Goal: Information Seeking & Learning: Find specific fact

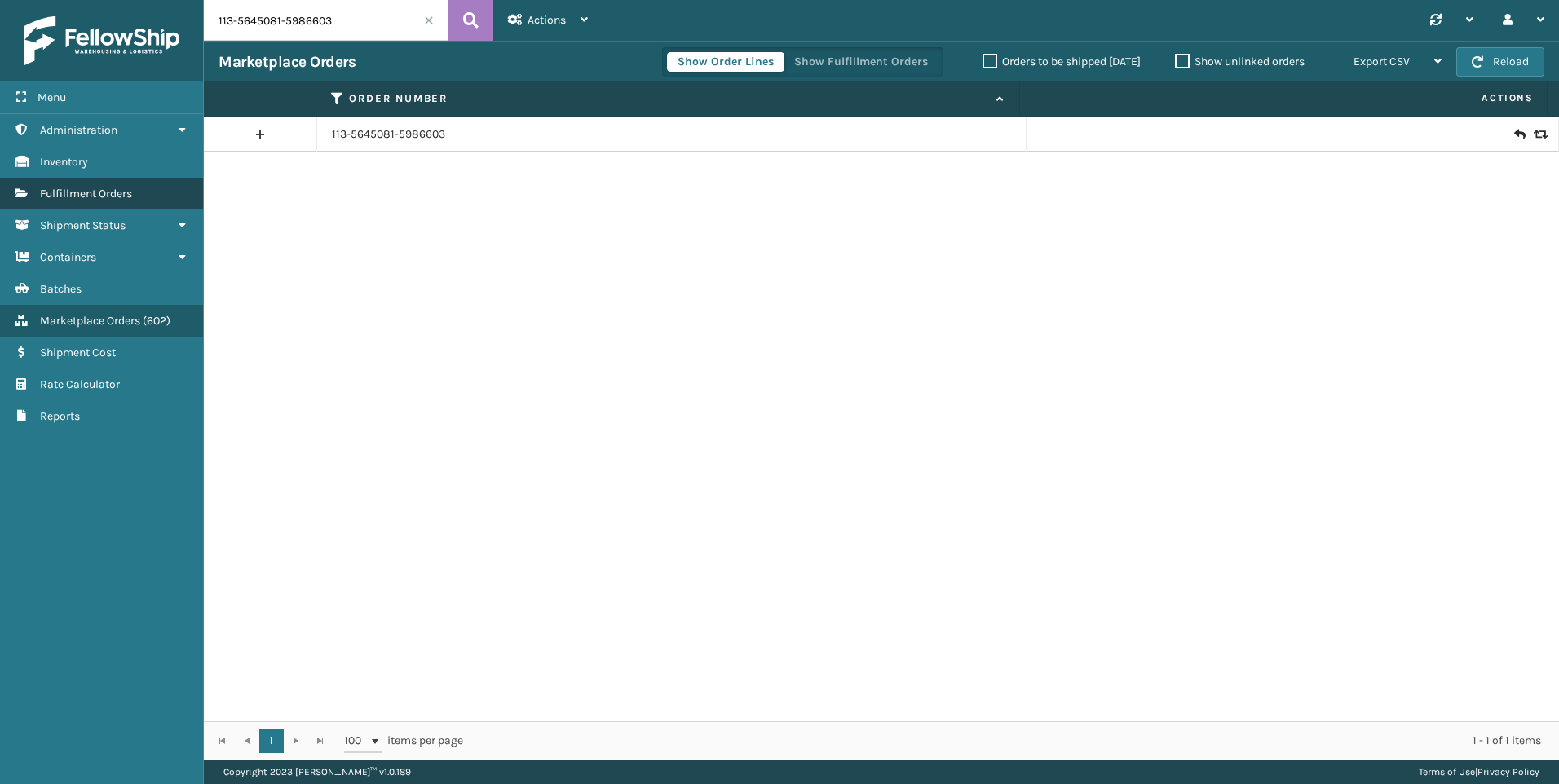
click at [115, 202] on link "Fulfillment Orders" at bounding box center [101, 194] width 203 height 32
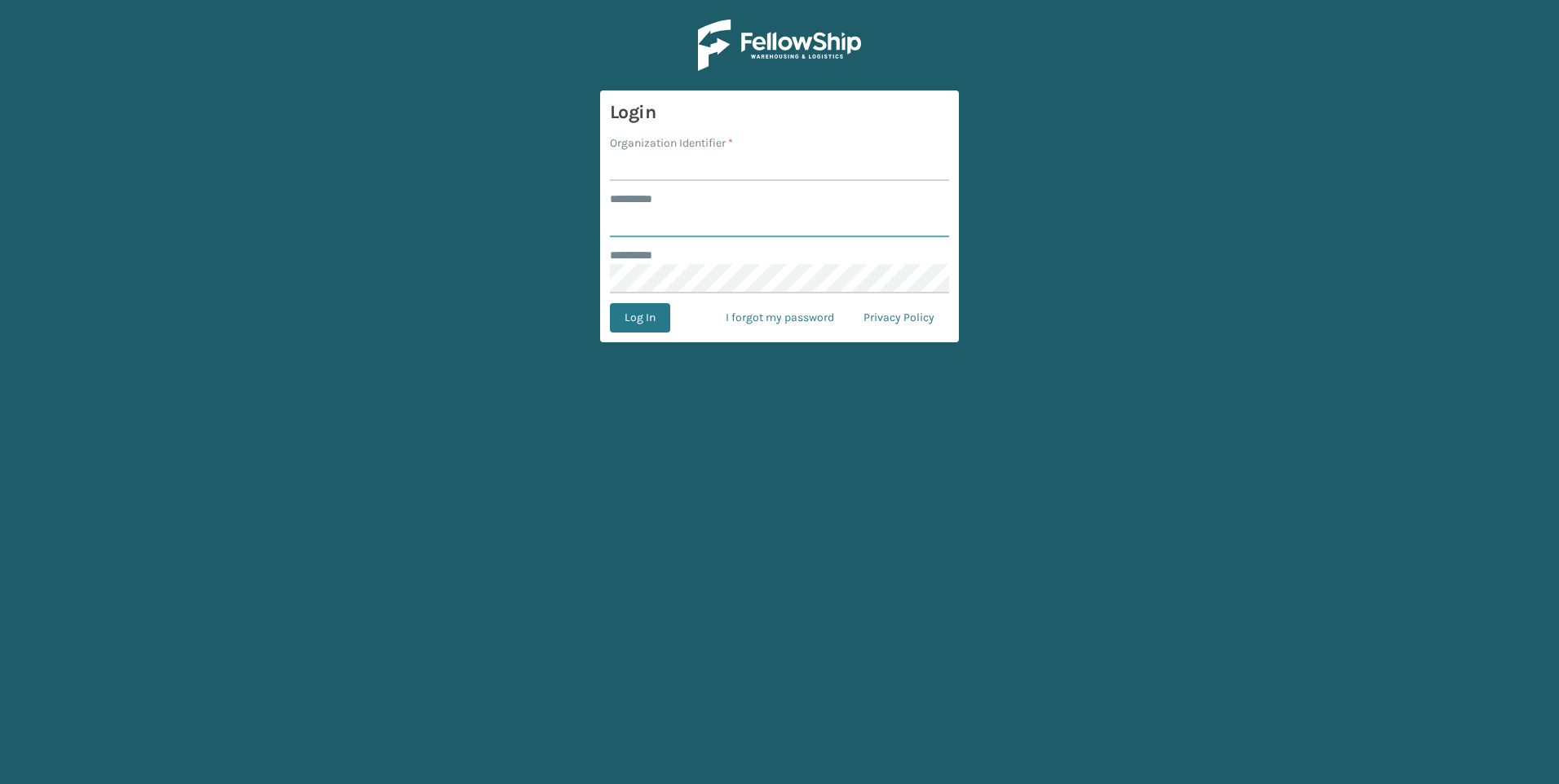
type input "******"
click at [757, 171] on input "Organization Identifier *" at bounding box center [780, 166] width 339 height 30
type input "Foamtex"
click at [644, 321] on button "Log In" at bounding box center [639, 318] width 60 height 30
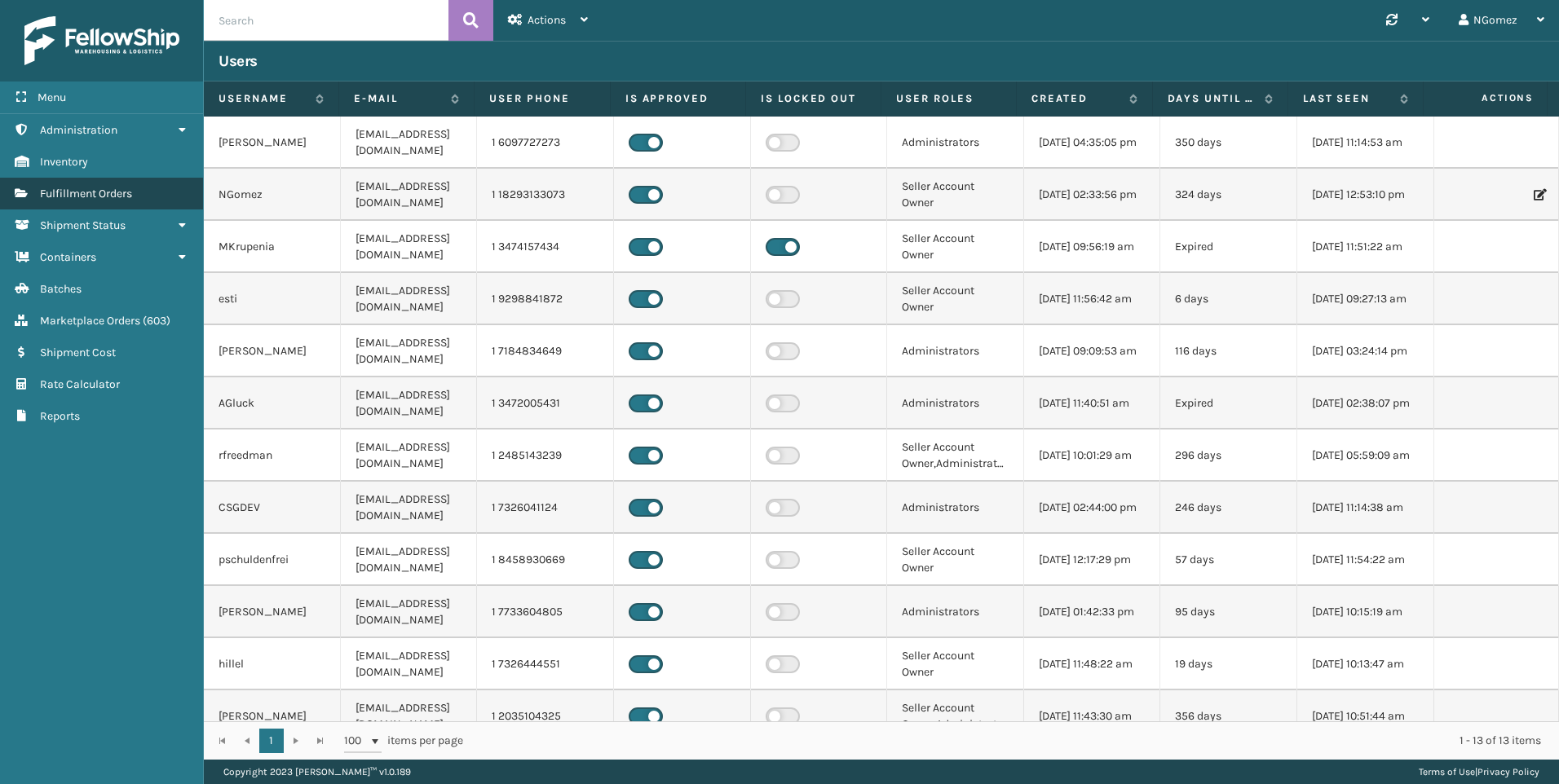
click at [135, 204] on link "Shipment Status Fulfillment Orders" at bounding box center [101, 194] width 203 height 32
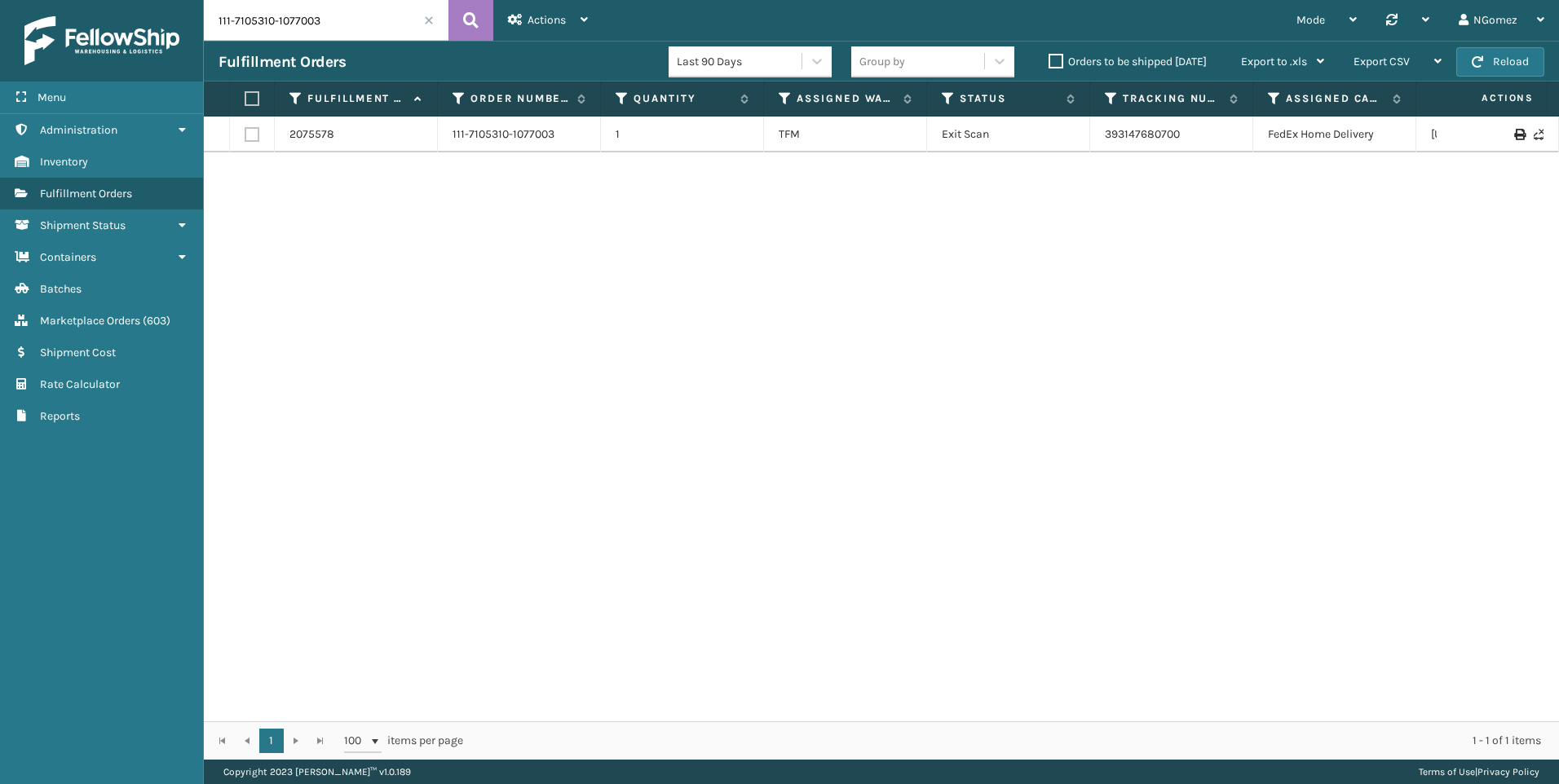
click at [309, 38] on input "111-7105310-1077003" at bounding box center [325, 20] width 245 height 40
paste input "113-9183661-5547459"
type input "113-9183661-5547459"
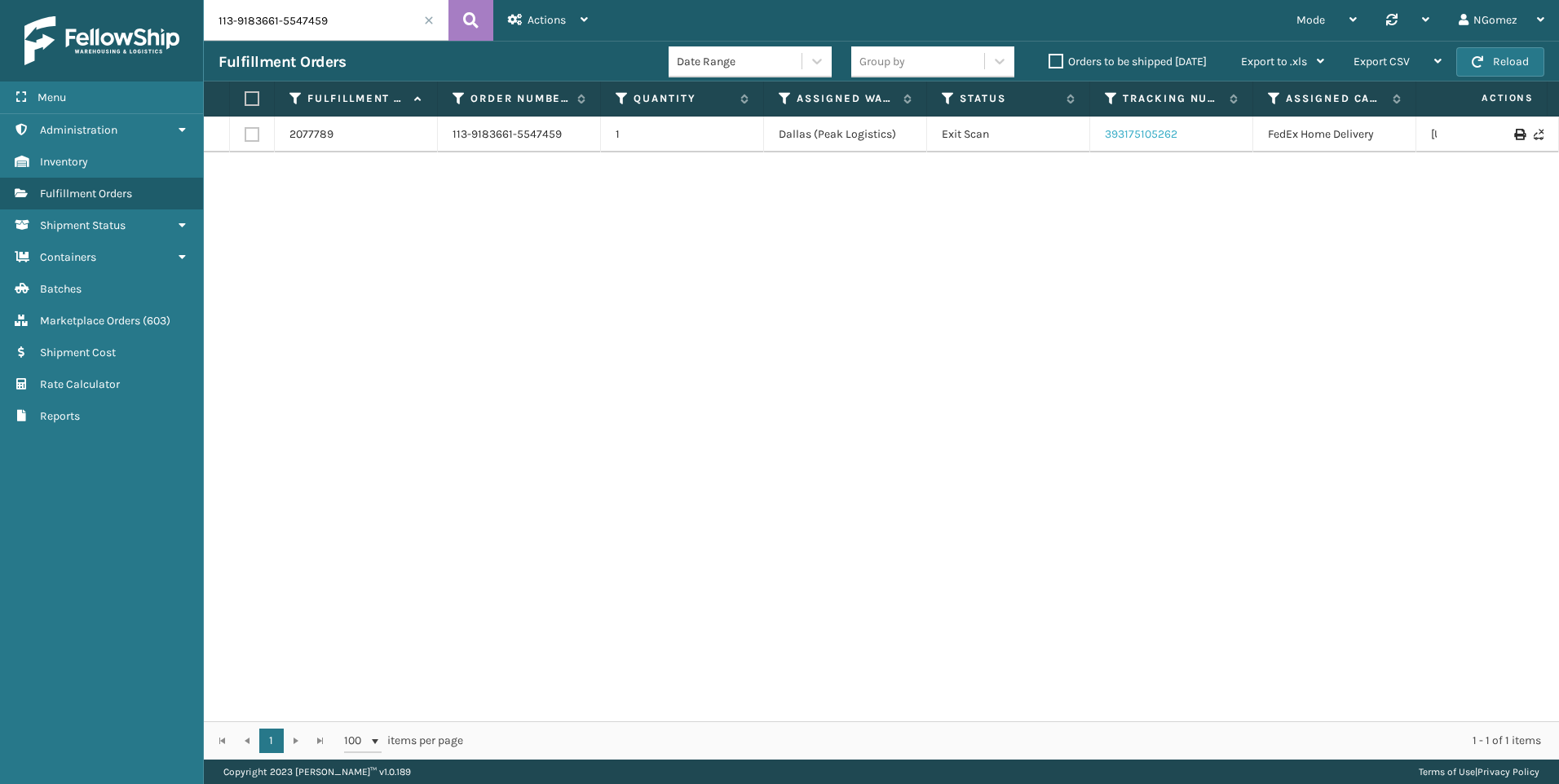
click at [1121, 133] on link "393175105262" at bounding box center [1141, 133] width 73 height 14
drag, startPoint x: 91, startPoint y: 167, endPoint x: 129, endPoint y: 138, distance: 47.8
click at [91, 167] on link "Administration Inventory" at bounding box center [101, 161] width 203 height 32
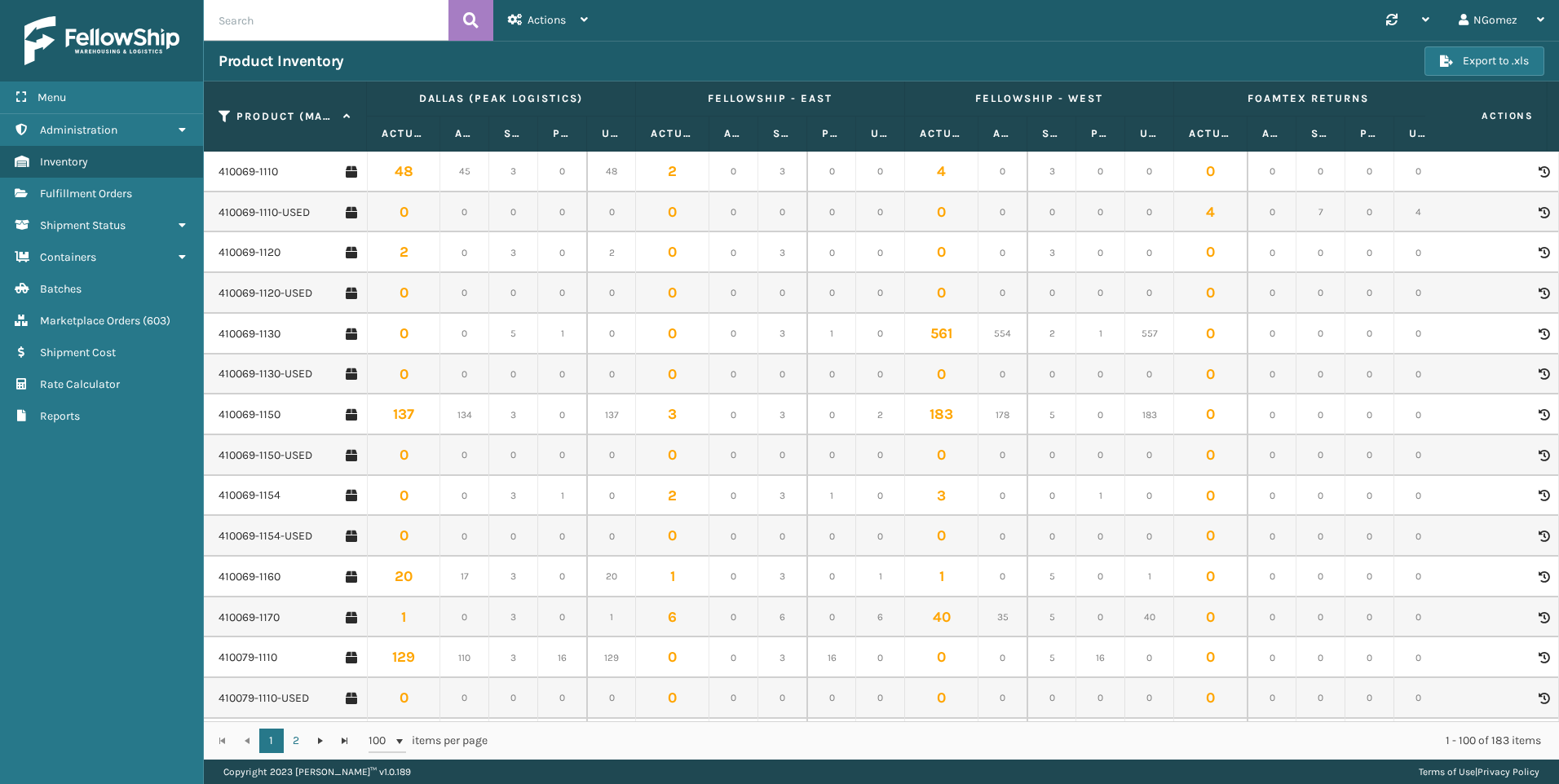
click at [287, 30] on input "text" at bounding box center [325, 20] width 245 height 40
type input "410168-8050"
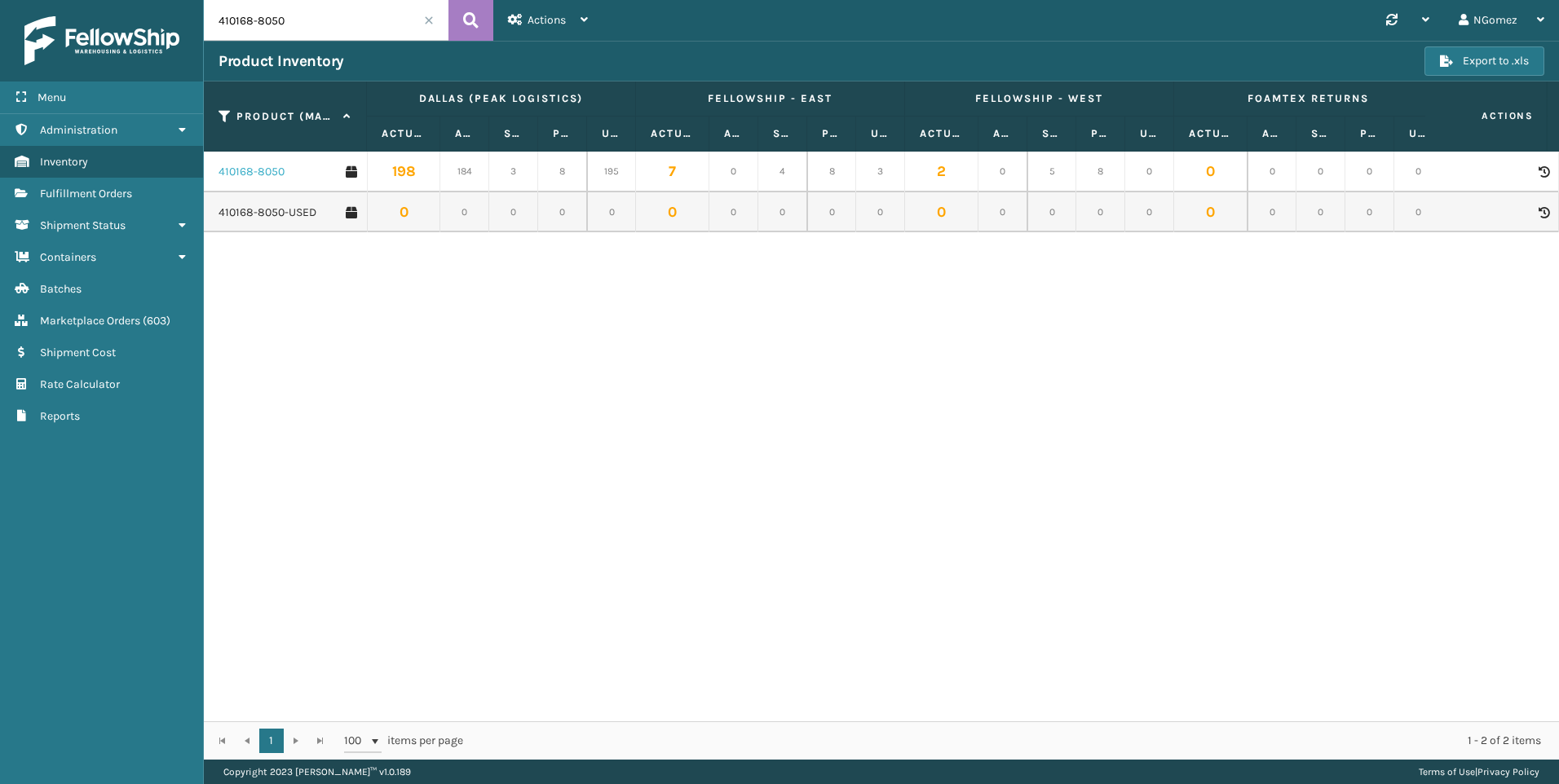
click at [261, 174] on link "410168-8050" at bounding box center [251, 172] width 66 height 16
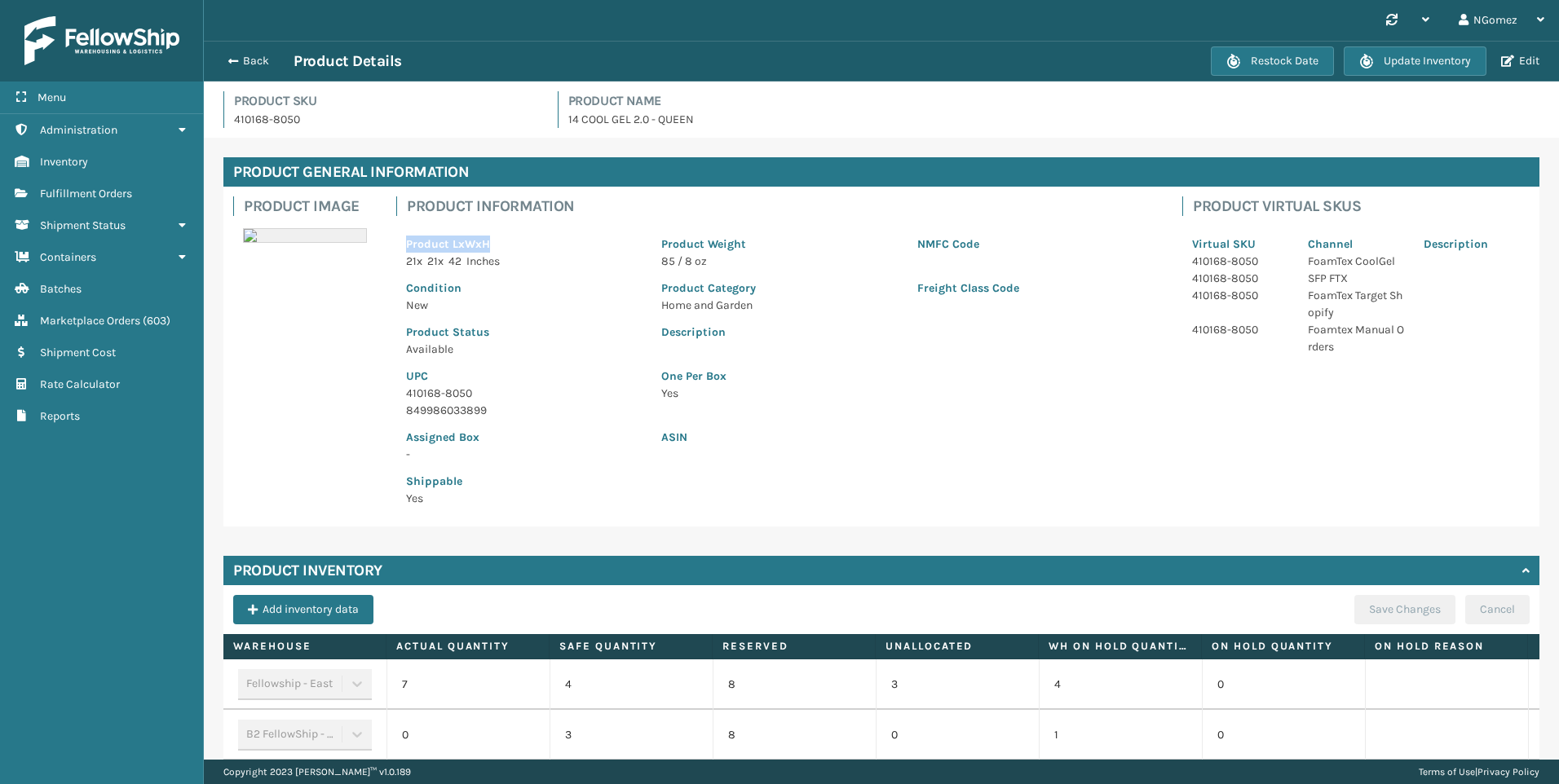
drag, startPoint x: 393, startPoint y: 244, endPoint x: 492, endPoint y: 244, distance: 99.0
click at [492, 244] on div "Product Information Product LxWxH 21 x 21 x 42 Inches Product Weight 85 / 8 oz …" at bounding box center [780, 357] width 786 height 340
drag, startPoint x: 492, startPoint y: 244, endPoint x: 446, endPoint y: 218, distance: 52.8
click at [446, 218] on div "Product LxWxH 21 x 21 x 42 Inches Product Weight 85 / 8 oz NMFC Code Condition …" at bounding box center [780, 366] width 766 height 301
drag, startPoint x: 404, startPoint y: 204, endPoint x: 751, endPoint y: 262, distance: 351.8
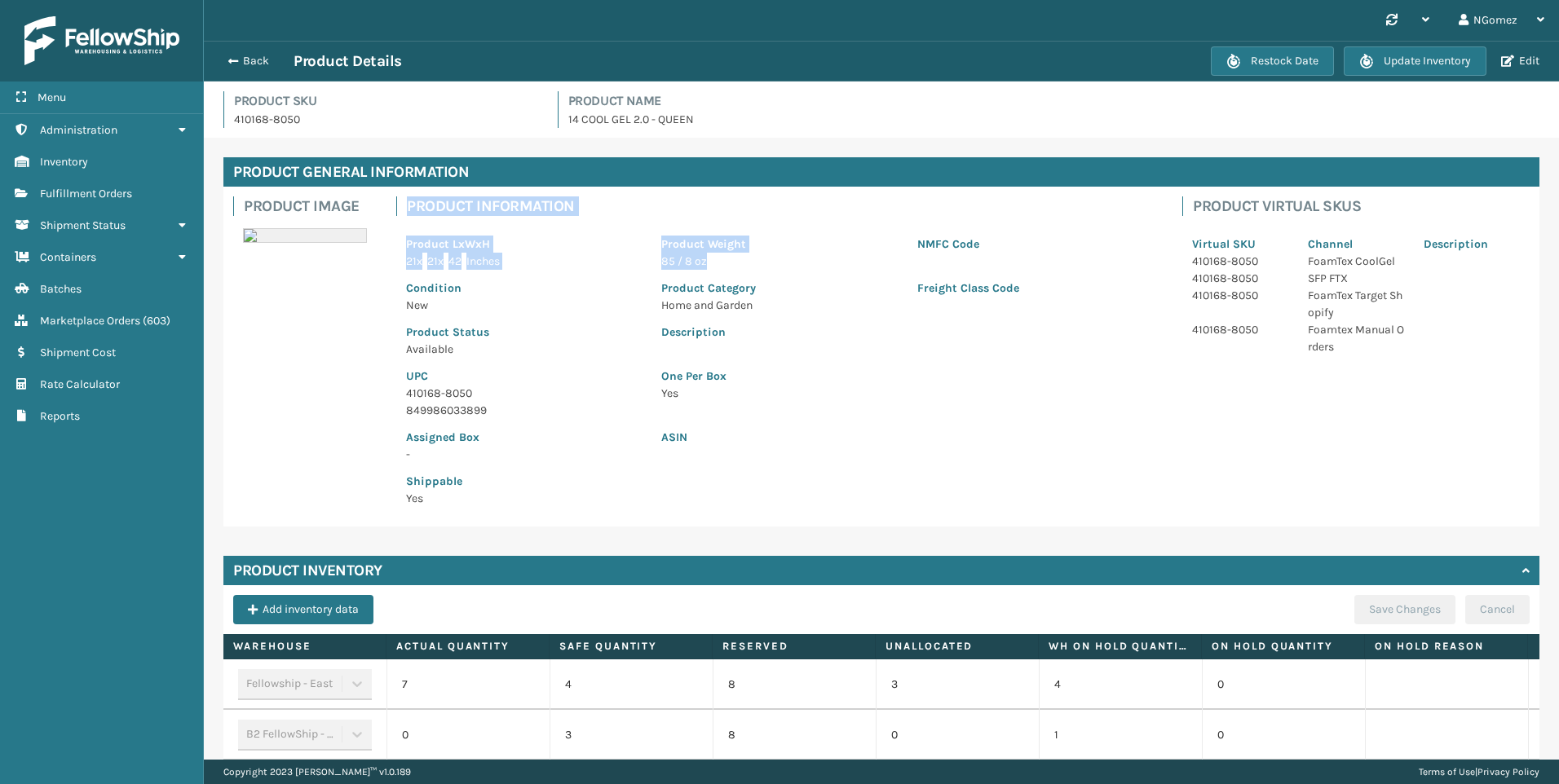
click at [751, 262] on div "Product Information Product LxWxH 21 x 21 x 42 Inches Product Weight 85 / 8 oz …" at bounding box center [780, 357] width 766 height 320
drag, startPoint x: 751, startPoint y: 262, endPoint x: 681, endPoint y: 253, distance: 70.6
copy div "Product Information Product LxWxH 21 x 21 x 42 Inches Product Weight 85 / 8 oz"
